Goal: Task Accomplishment & Management: Complete application form

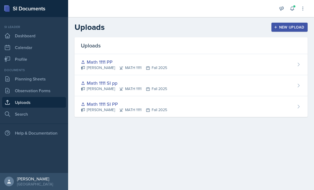
click at [50, 44] on link "Calendar" at bounding box center [34, 47] width 64 height 11
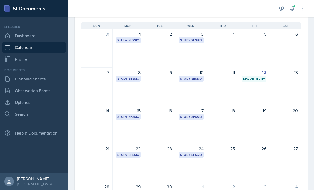
scroll to position [41, 0]
click at [129, 122] on div "15 Study Session Math and Statistics Building 113 2:00 PM - 3:00 PM" at bounding box center [128, 124] width 31 height 38
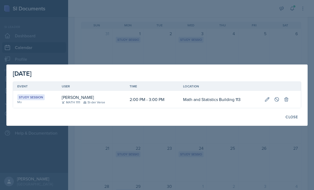
click at [290, 98] on button at bounding box center [286, 99] width 10 height 10
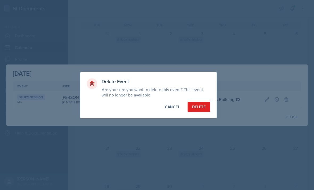
click at [202, 108] on div "Delete" at bounding box center [199, 106] width 14 height 5
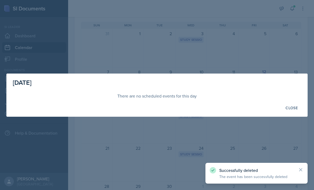
click at [291, 112] on button "Close" at bounding box center [291, 107] width 19 height 9
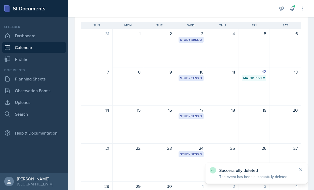
click at [193, 116] on div "Study Session" at bounding box center [191, 116] width 22 height 5
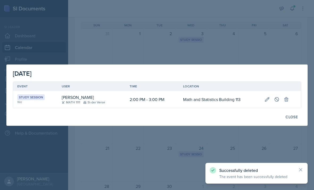
click at [285, 98] on icon at bounding box center [286, 99] width 5 height 5
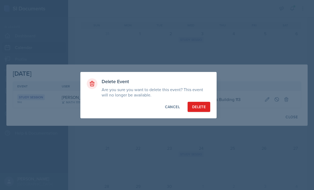
click at [209, 106] on button "Delete" at bounding box center [199, 107] width 23 height 10
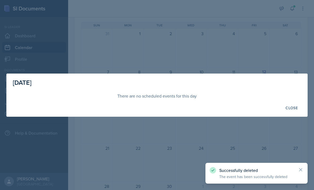
click at [233, 136] on div at bounding box center [157, 95] width 314 height 190
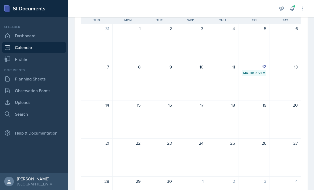
scroll to position [47, 0]
click at [131, 151] on div "22" at bounding box center [128, 157] width 31 height 38
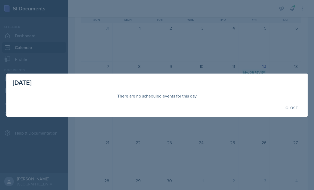
click at [290, 108] on div "Close" at bounding box center [291, 108] width 12 height 4
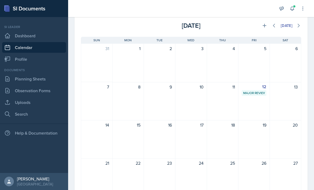
scroll to position [26, 0]
click at [264, 24] on icon at bounding box center [264, 26] width 5 height 5
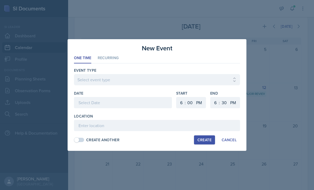
click at [113, 60] on li "Recurring" at bounding box center [108, 58] width 21 height 10
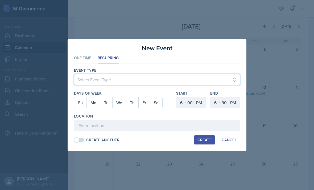
click at [134, 84] on select "Select Event Type Major Review Session Study Session" at bounding box center [157, 79] width 166 height 11
select select "d66089cd-5ee7-4f89-a345-f1bdd1643066"
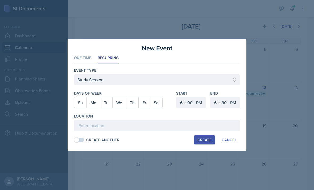
click at [94, 106] on button "Mo" at bounding box center [93, 102] width 14 height 11
click at [121, 104] on button "We" at bounding box center [119, 102] width 14 height 11
click at [180, 101] on select "1 2 3 4 5 6 7 8 9 10 11 12" at bounding box center [180, 102] width 9 height 11
select select "2"
click at [212, 103] on select "1 2 3 4 5 6 7 8 9 10 11 12" at bounding box center [214, 102] width 9 height 11
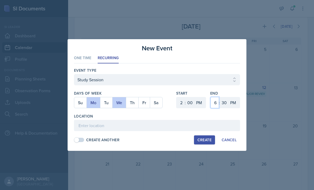
select select "3"
click at [221, 103] on select "00 05 10 15 20 25 30 35 40 45 50 55" at bounding box center [224, 102] width 9 height 11
select select "0"
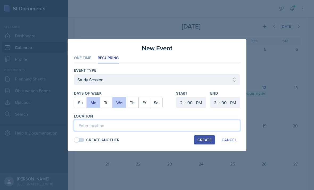
click at [195, 121] on input at bounding box center [157, 125] width 166 height 11
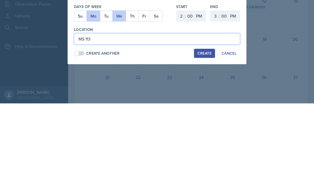
type input "MS 113"
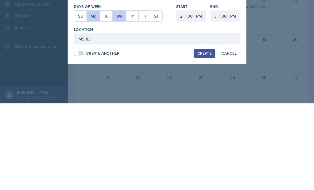
click at [207, 138] on div "Create" at bounding box center [204, 140] width 14 height 4
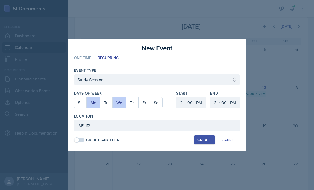
select select
select select "6"
select select "30"
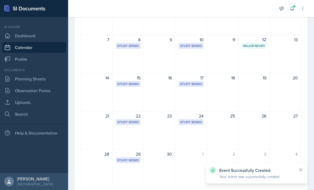
scroll to position [73, 0]
click at [130, 82] on div "Study Session" at bounding box center [128, 84] width 22 height 5
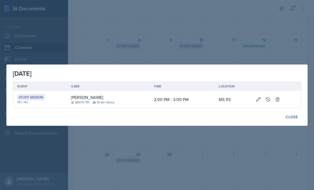
click at [267, 99] on icon at bounding box center [267, 99] width 5 height 5
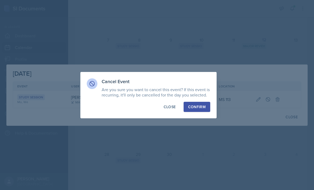
click at [204, 105] on div "Confirm" at bounding box center [197, 106] width 18 height 5
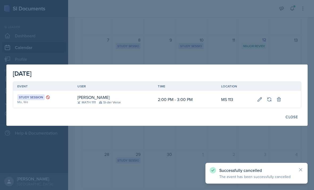
click at [272, 47] on div at bounding box center [157, 95] width 314 height 190
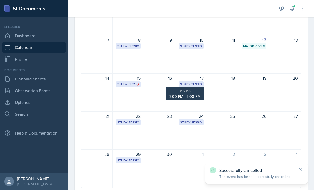
click at [197, 82] on div "Study Session" at bounding box center [191, 84] width 22 height 5
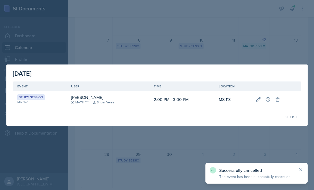
click at [268, 99] on icon at bounding box center [268, 99] width 4 height 4
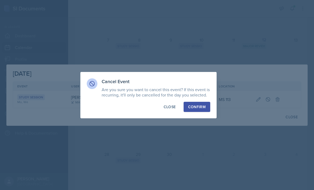
click at [202, 104] on div "Confirm" at bounding box center [197, 106] width 18 height 5
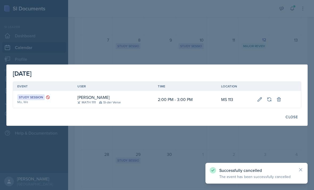
click at [234, 147] on div at bounding box center [157, 95] width 314 height 190
